Goal: Browse casually: Explore the website without a specific task or goal

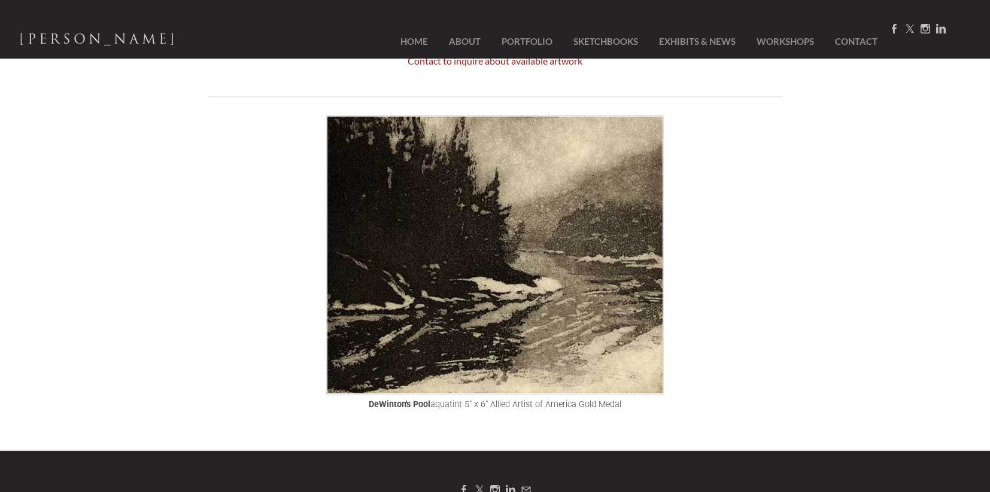
scroll to position [97, 0]
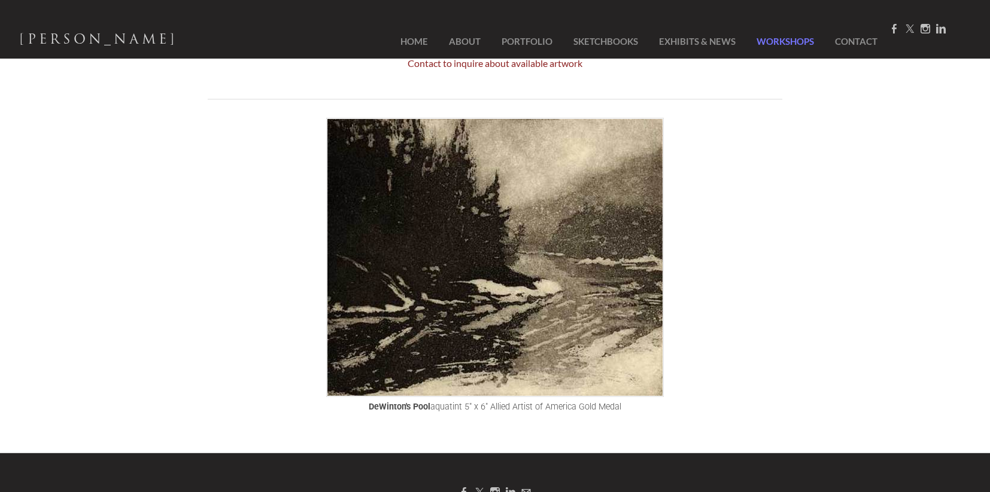
click at [787, 39] on link "Workshops" at bounding box center [784, 41] width 75 height 27
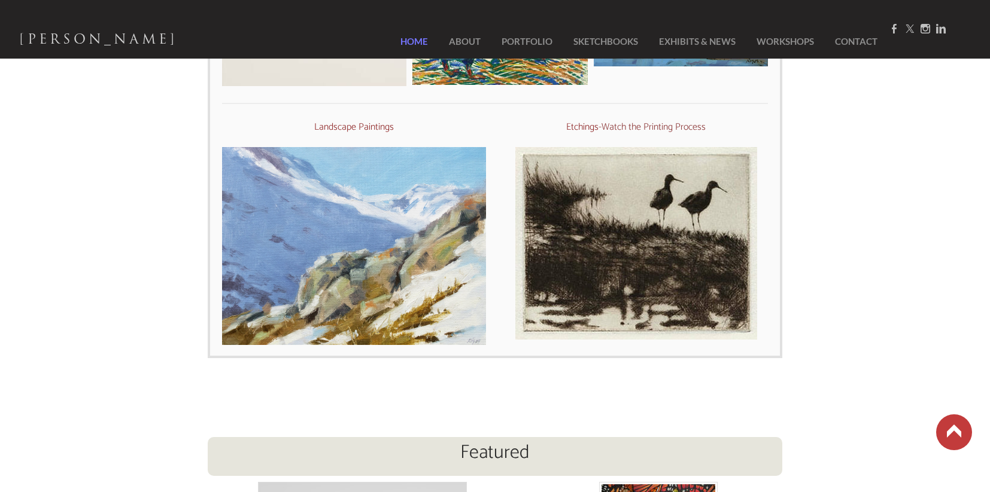
scroll to position [650, 0]
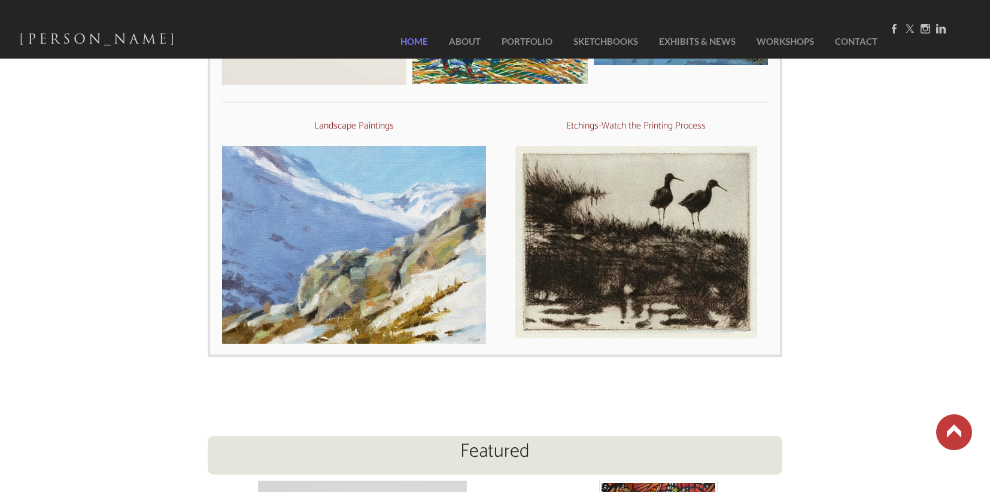
click at [667, 190] on img at bounding box center [636, 242] width 242 height 193
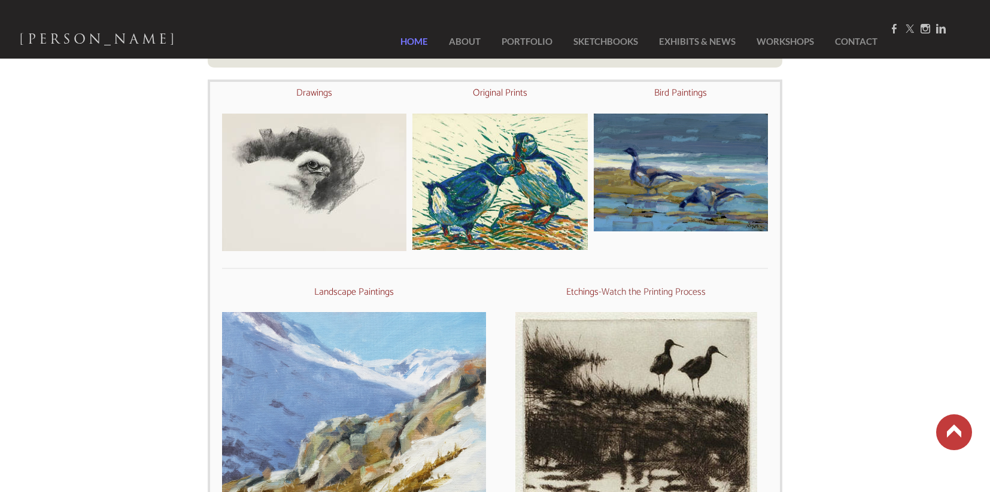
scroll to position [462, 0]
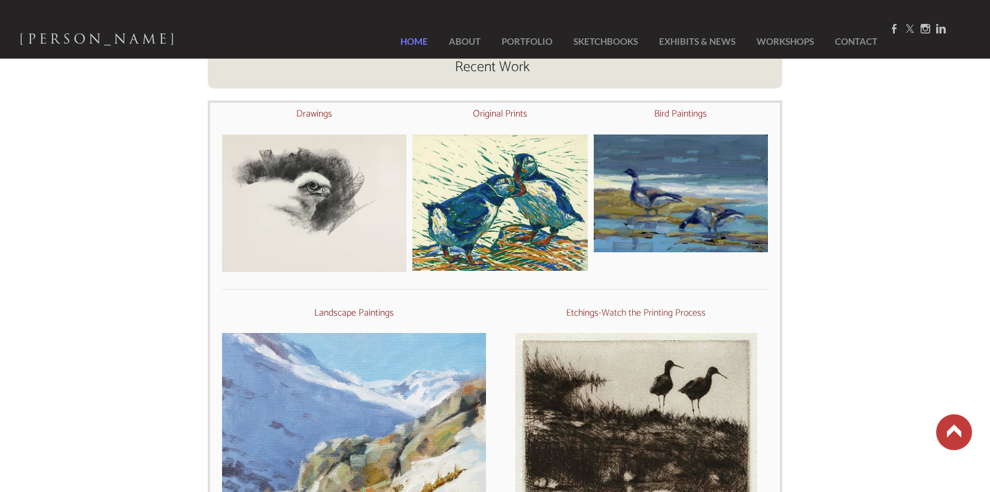
click at [495, 180] on img at bounding box center [499, 203] width 175 height 136
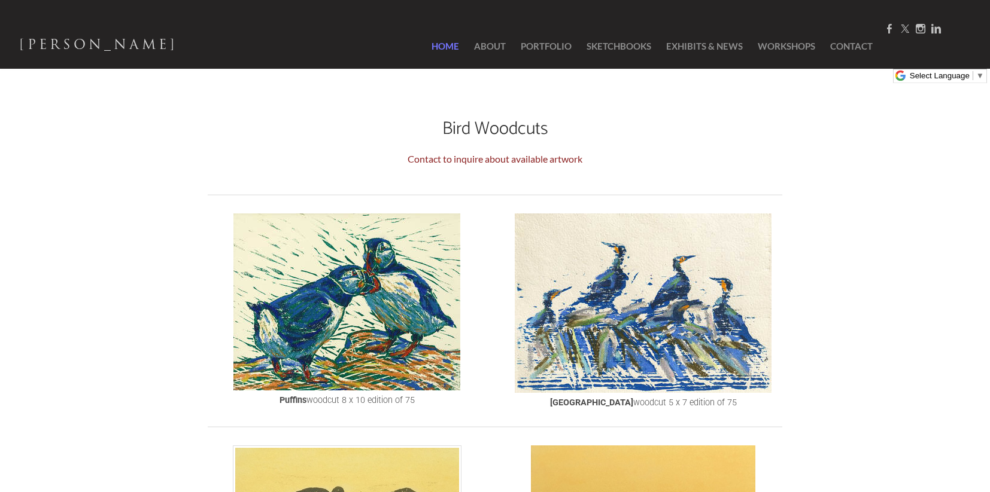
click at [433, 44] on link "Home" at bounding box center [438, 46] width 51 height 45
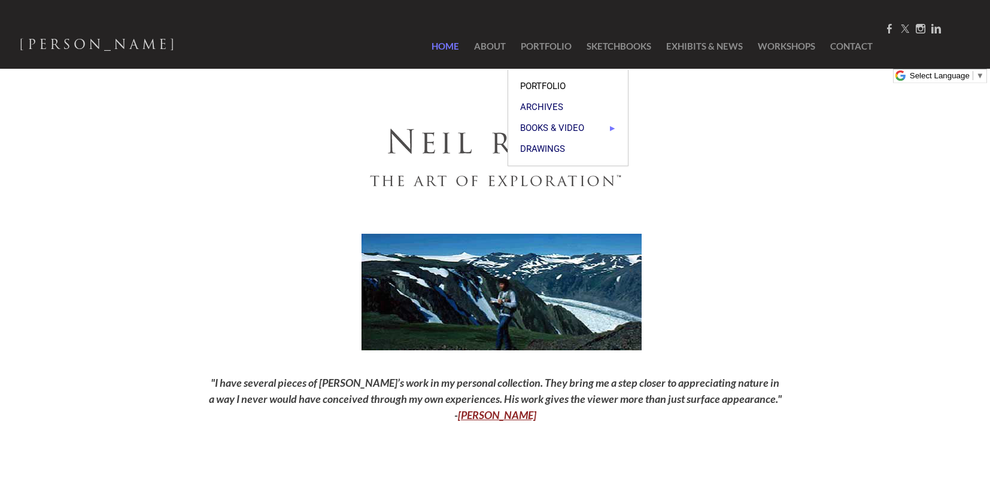
click at [559, 84] on span "Portfolio" at bounding box center [568, 86] width 96 height 9
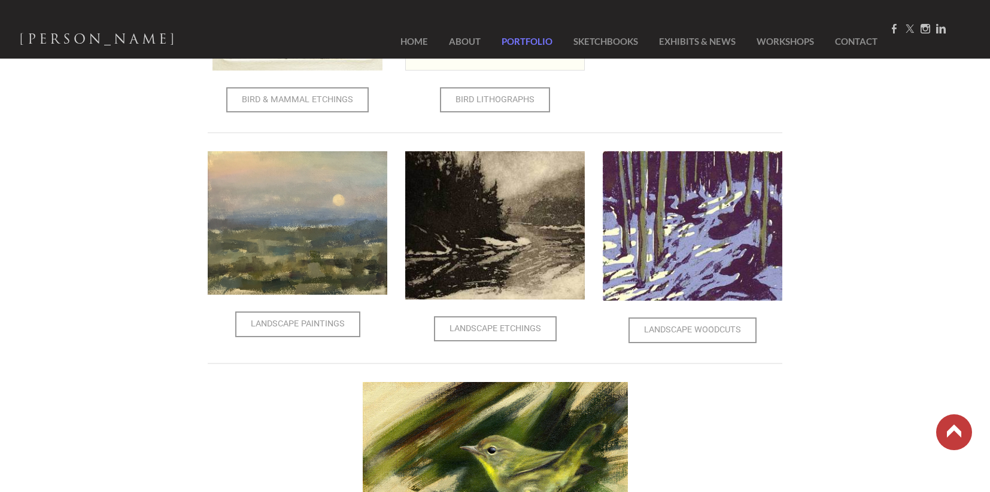
scroll to position [626, 0]
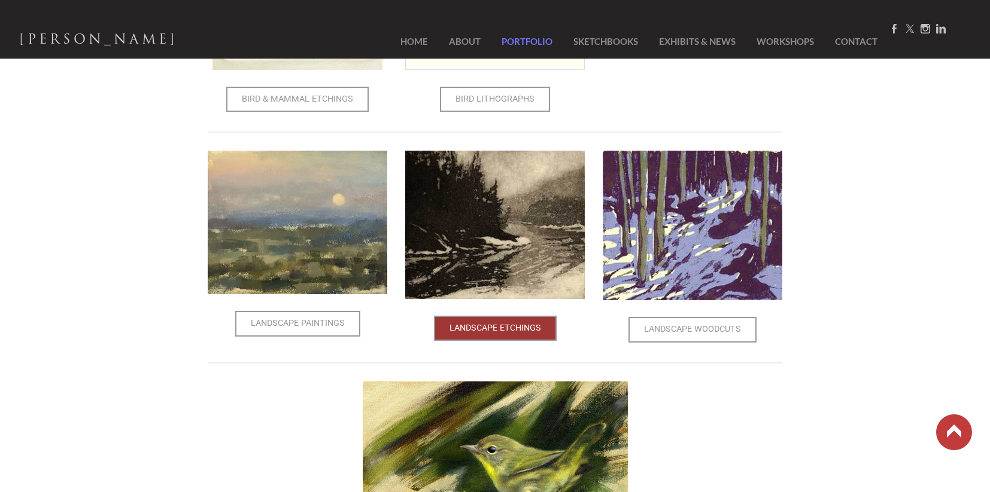
click at [506, 324] on span "Landscape Etchings" at bounding box center [495, 328] width 120 height 23
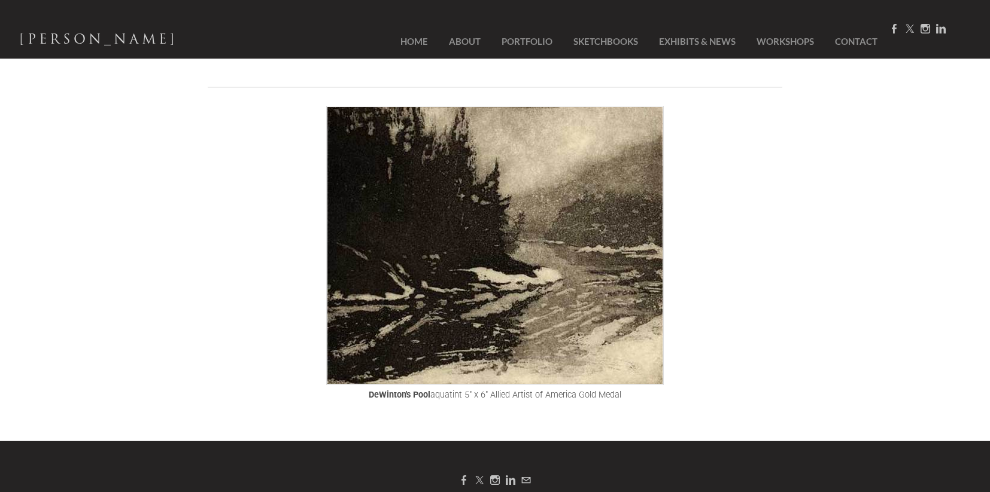
scroll to position [107, 0]
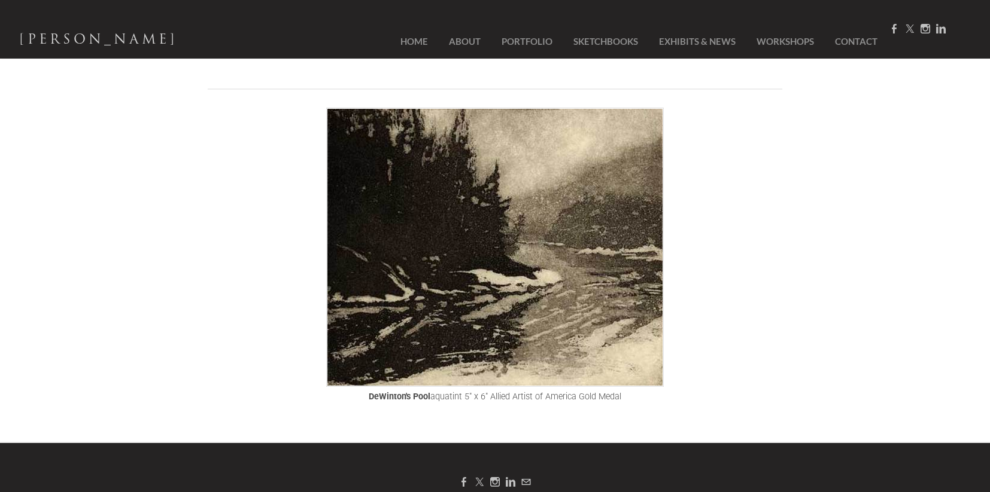
drag, startPoint x: 609, startPoint y: 235, endPoint x: 697, endPoint y: 420, distance: 204.7
click at [869, 385] on html "[PERSON_NAME] Home About Portfolio SketchBooks Exhibits & News Workshops Contac…" at bounding box center [495, 139] width 990 height 492
drag, startPoint x: 555, startPoint y: 270, endPoint x: 351, endPoint y: 326, distance: 212.0
click at [321, 346] on div "DeWinton's Pool aquatint 5" x 6" Allied Artist of America Gold Medal" at bounding box center [495, 256] width 574 height 308
click at [375, 311] on img at bounding box center [494, 247] width 337 height 279
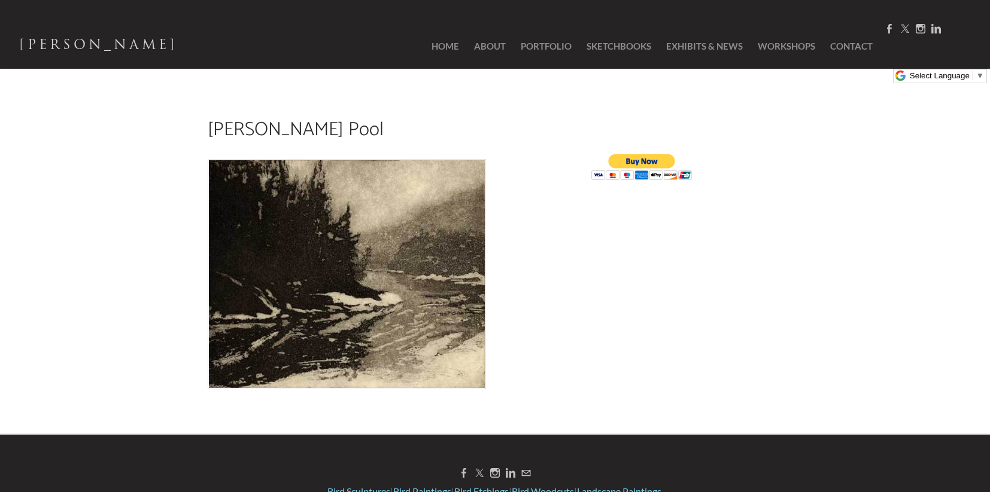
drag, startPoint x: 380, startPoint y: 304, endPoint x: 224, endPoint y: 378, distance: 172.3
click at [224, 378] on img at bounding box center [347, 274] width 278 height 230
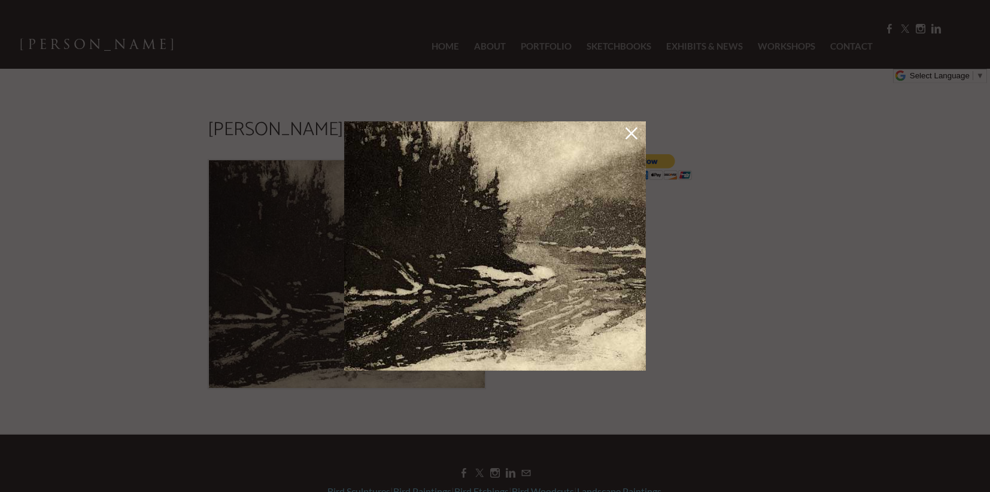
drag, startPoint x: 549, startPoint y: 264, endPoint x: 606, endPoint y: 187, distance: 95.8
click at [480, 273] on img at bounding box center [495, 245] width 302 height 249
click at [631, 135] on link at bounding box center [631, 135] width 17 height 19
